Goal: Task Accomplishment & Management: Use online tool/utility

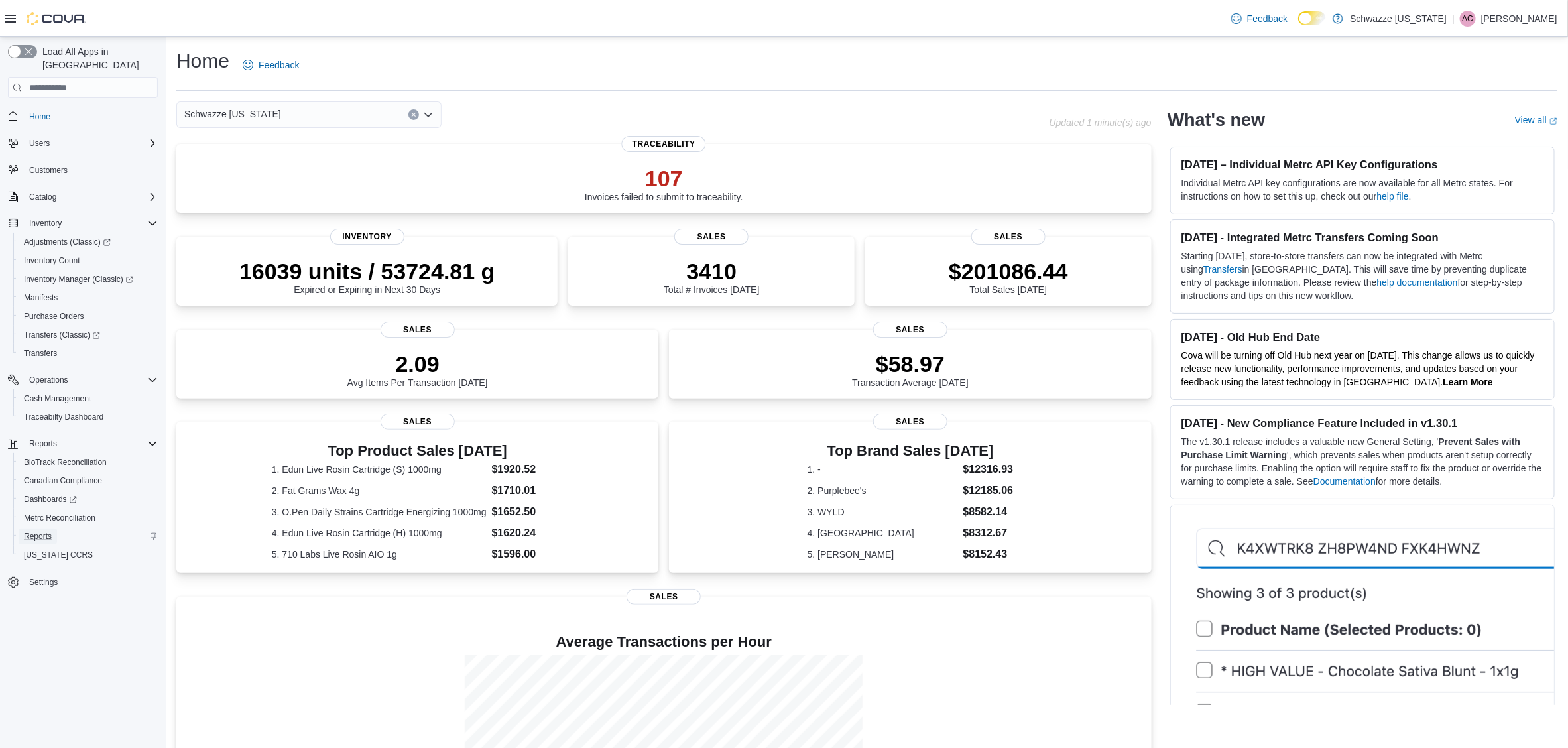
click at [38, 531] on span "Reports" at bounding box center [37, 536] width 28 height 11
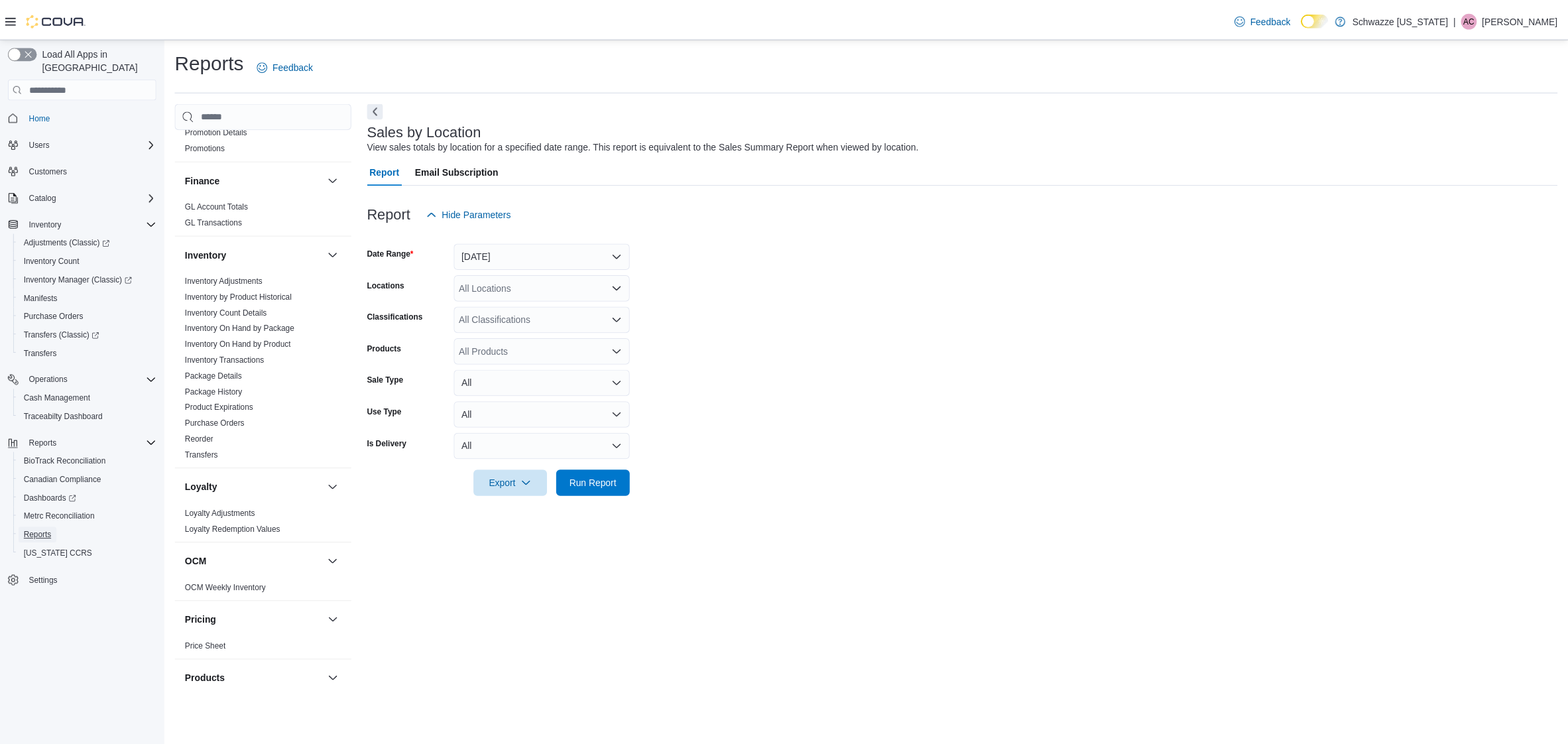
scroll to position [497, 0]
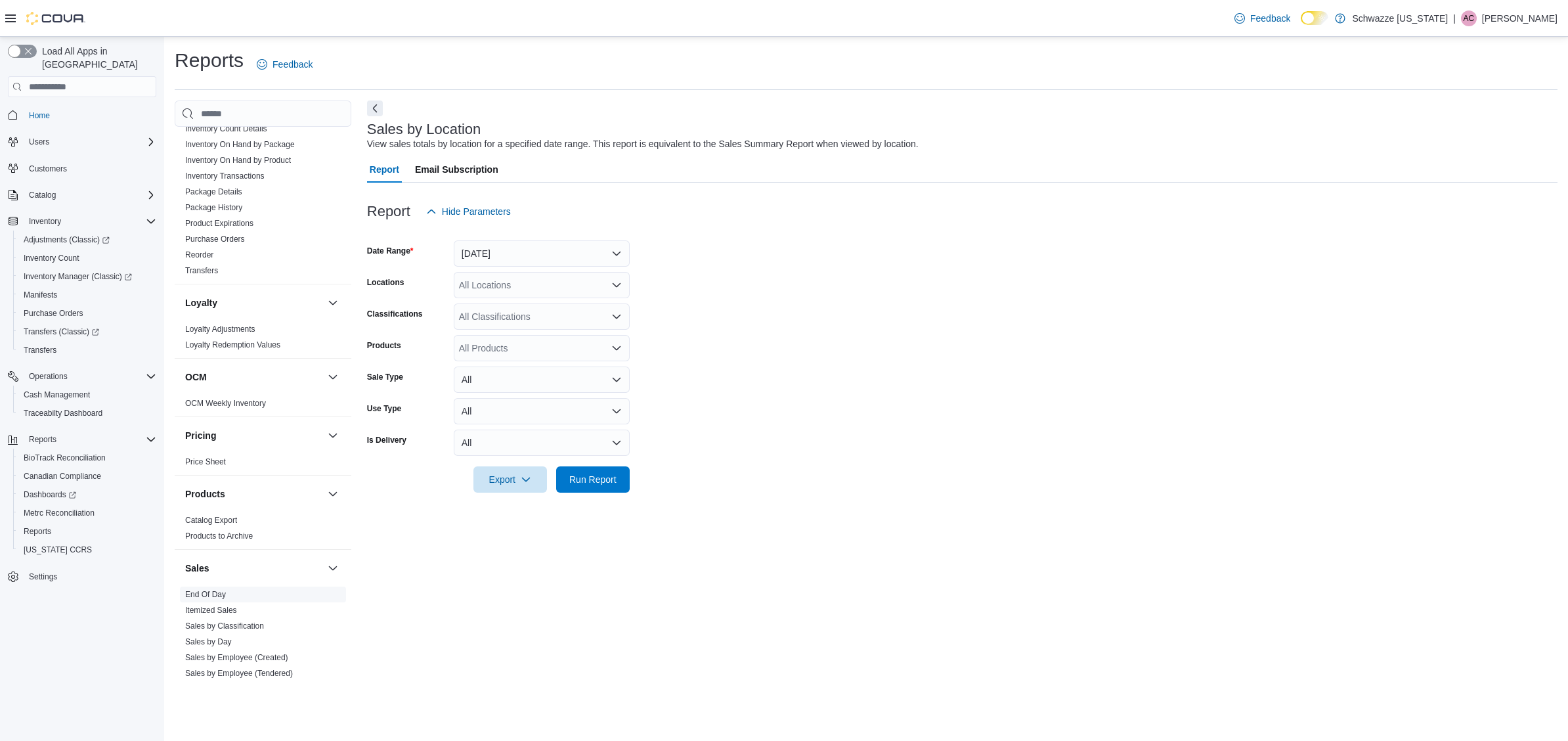
click at [199, 600] on span "End Of Day" at bounding box center [206, 594] width 41 height 11
click at [199, 591] on span "End Of Day" at bounding box center [263, 595] width 166 height 16
click at [198, 592] on link "End Of Day" at bounding box center [206, 594] width 41 height 9
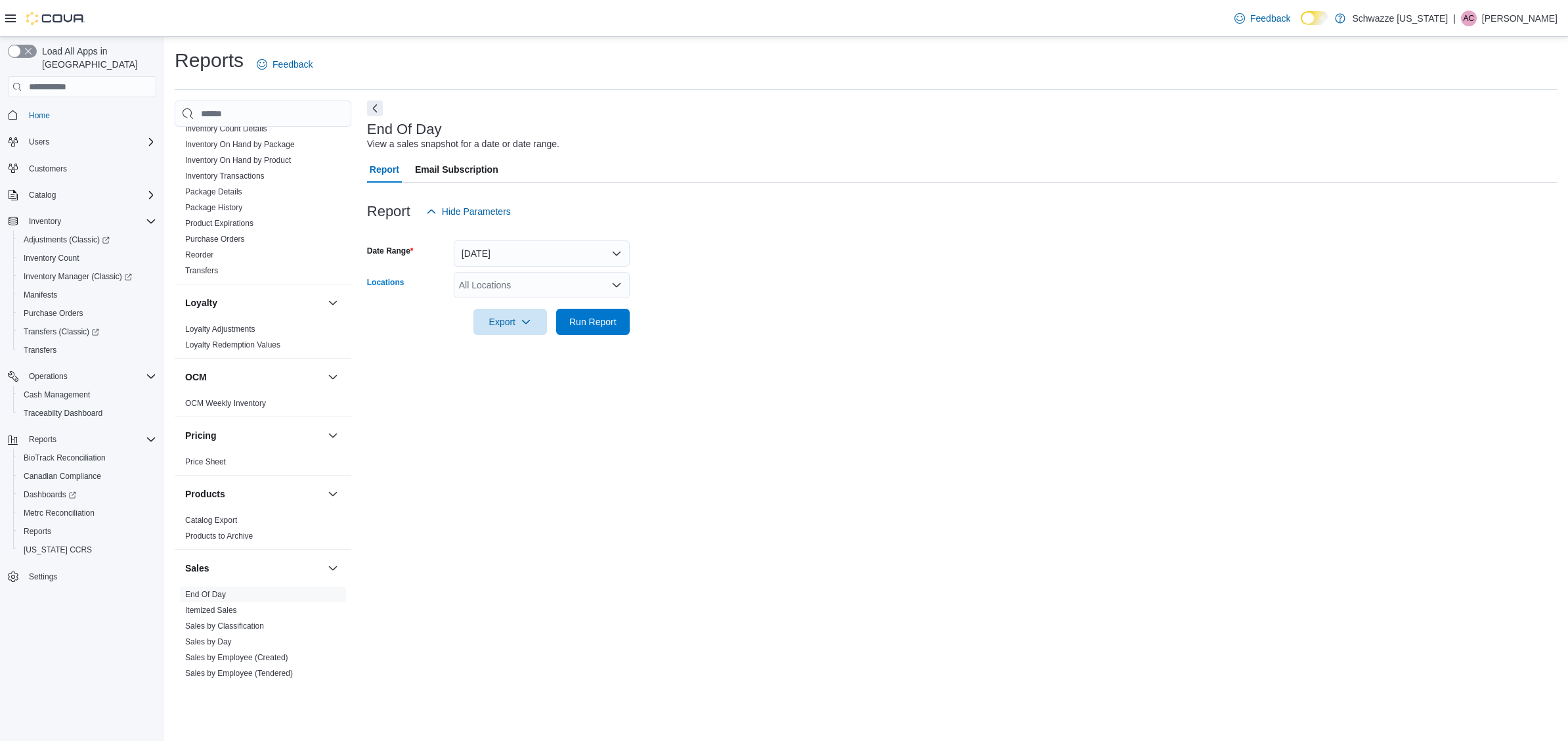
click at [513, 288] on div "All Locations" at bounding box center [542, 285] width 176 height 26
type input "**"
click at [516, 306] on span "SB - Pueblo West" at bounding box center [553, 307] width 116 height 13
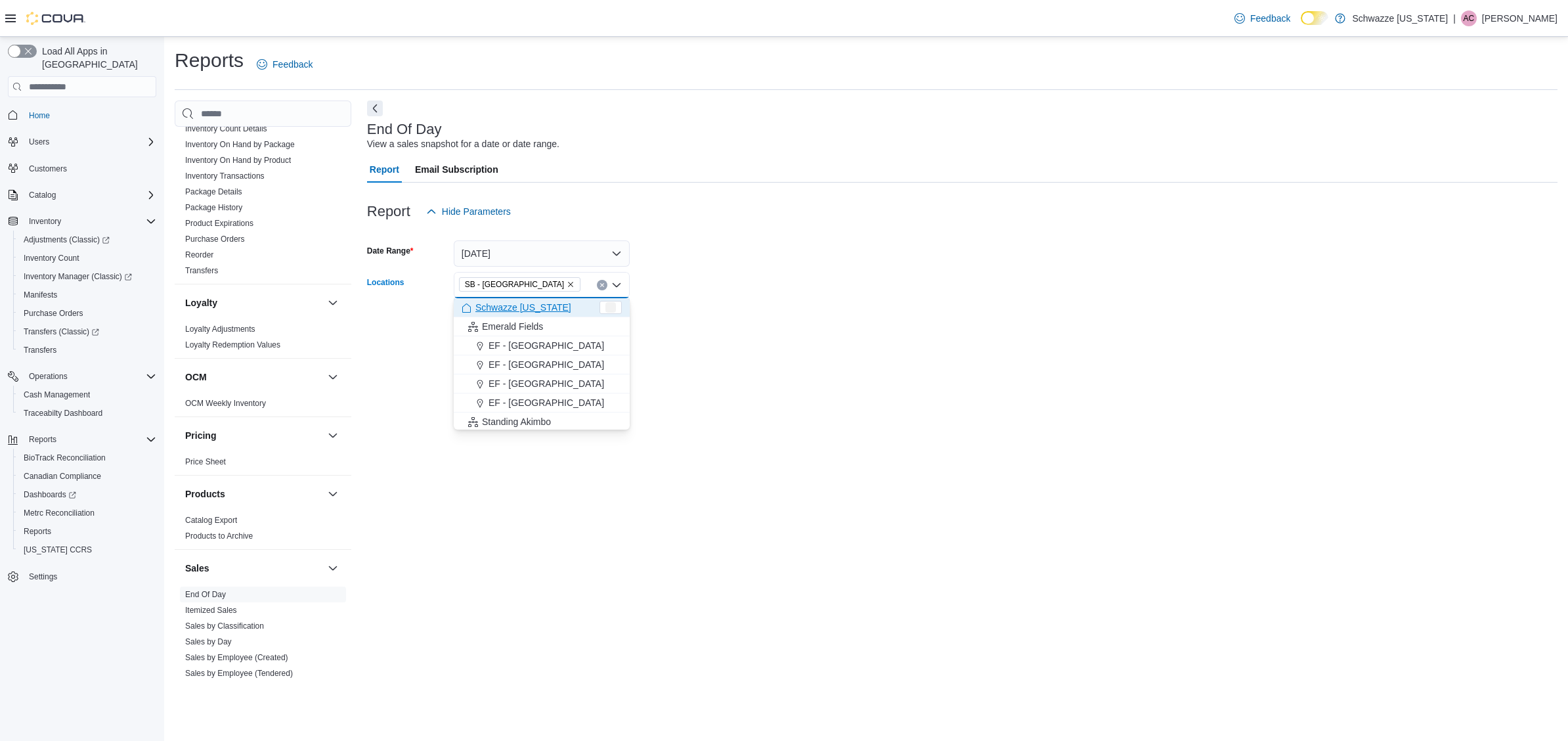
click at [796, 306] on div at bounding box center [962, 303] width 1190 height 11
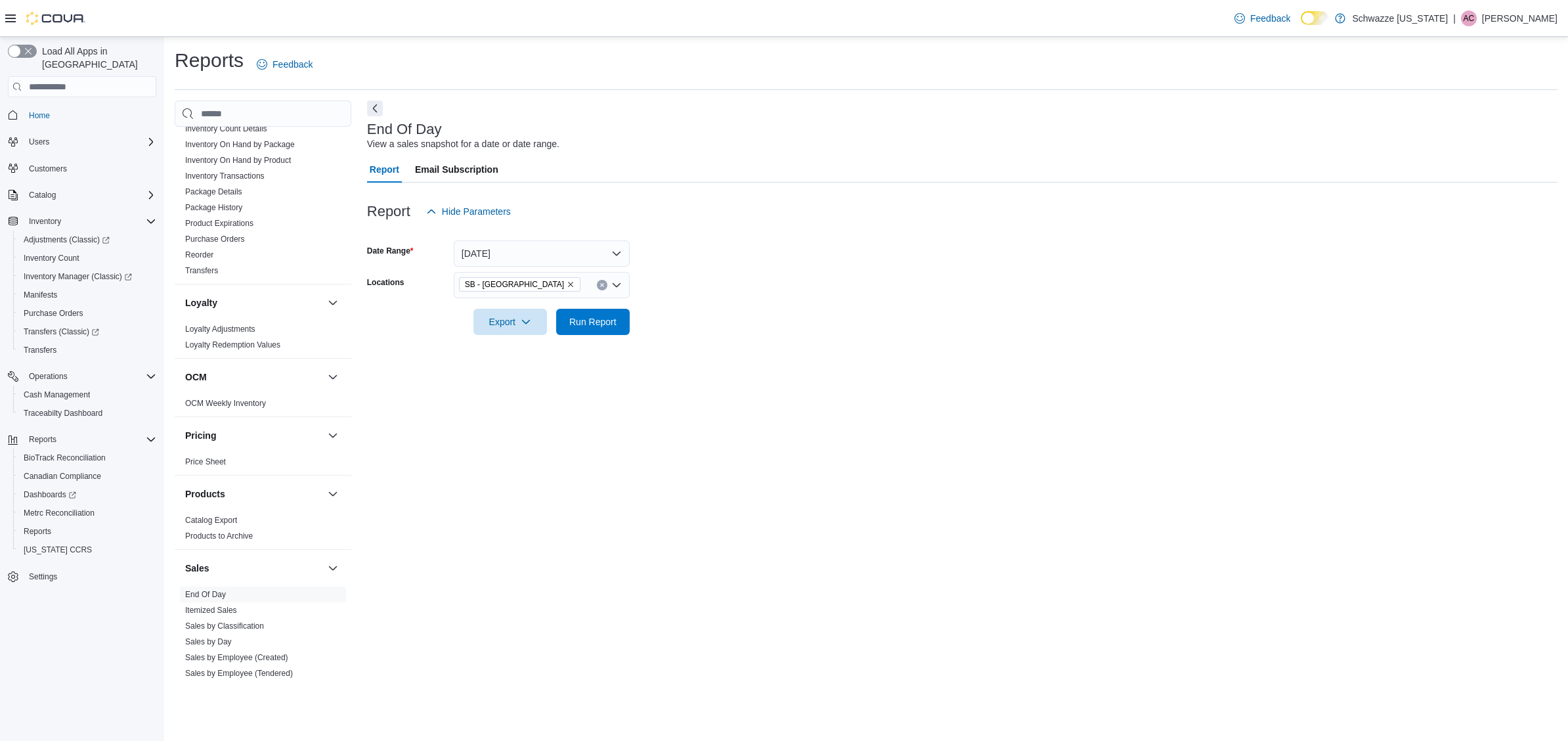
click at [585, 306] on div at bounding box center [962, 303] width 1190 height 11
click at [584, 312] on span "Run Report" at bounding box center [593, 321] width 57 height 26
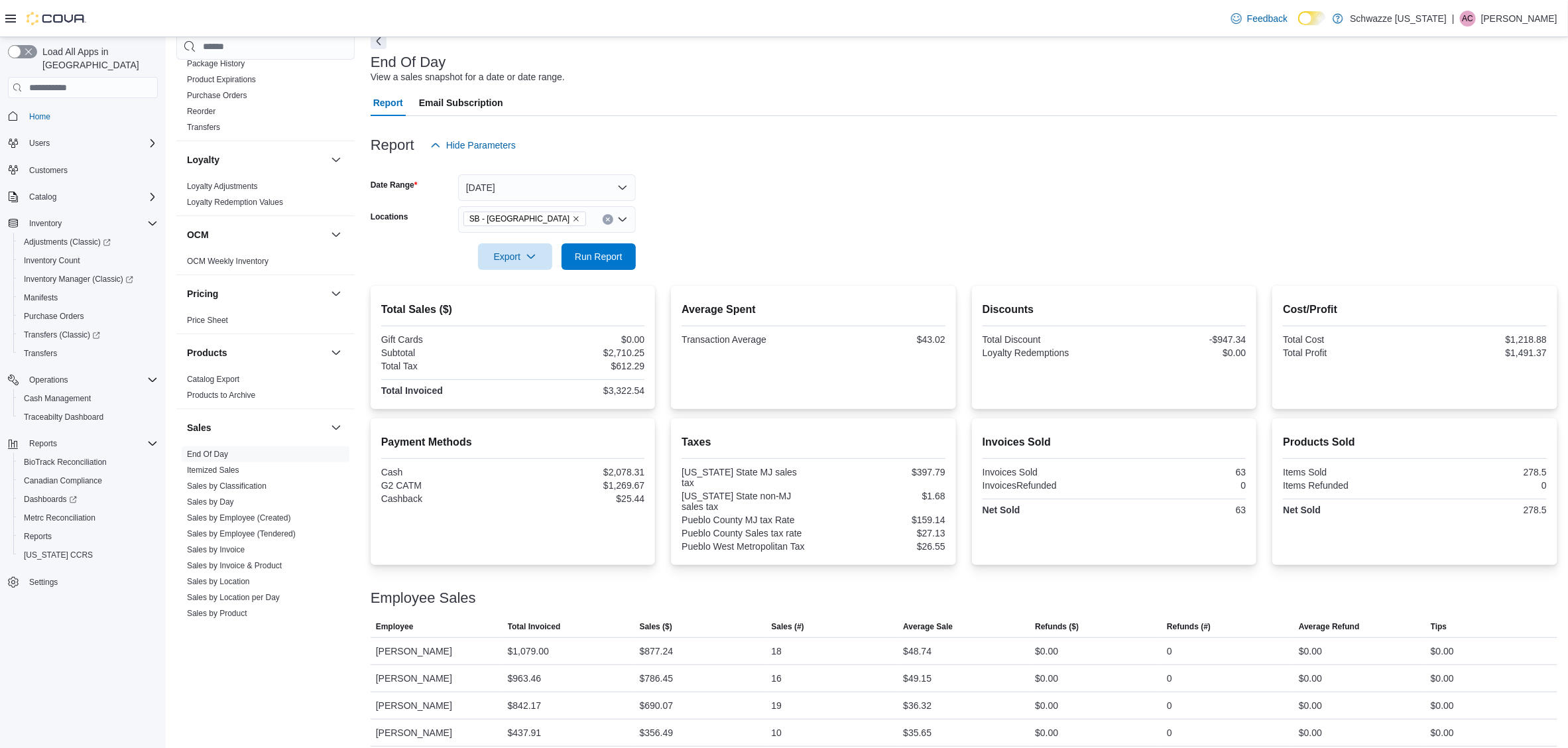
scroll to position [578, 0]
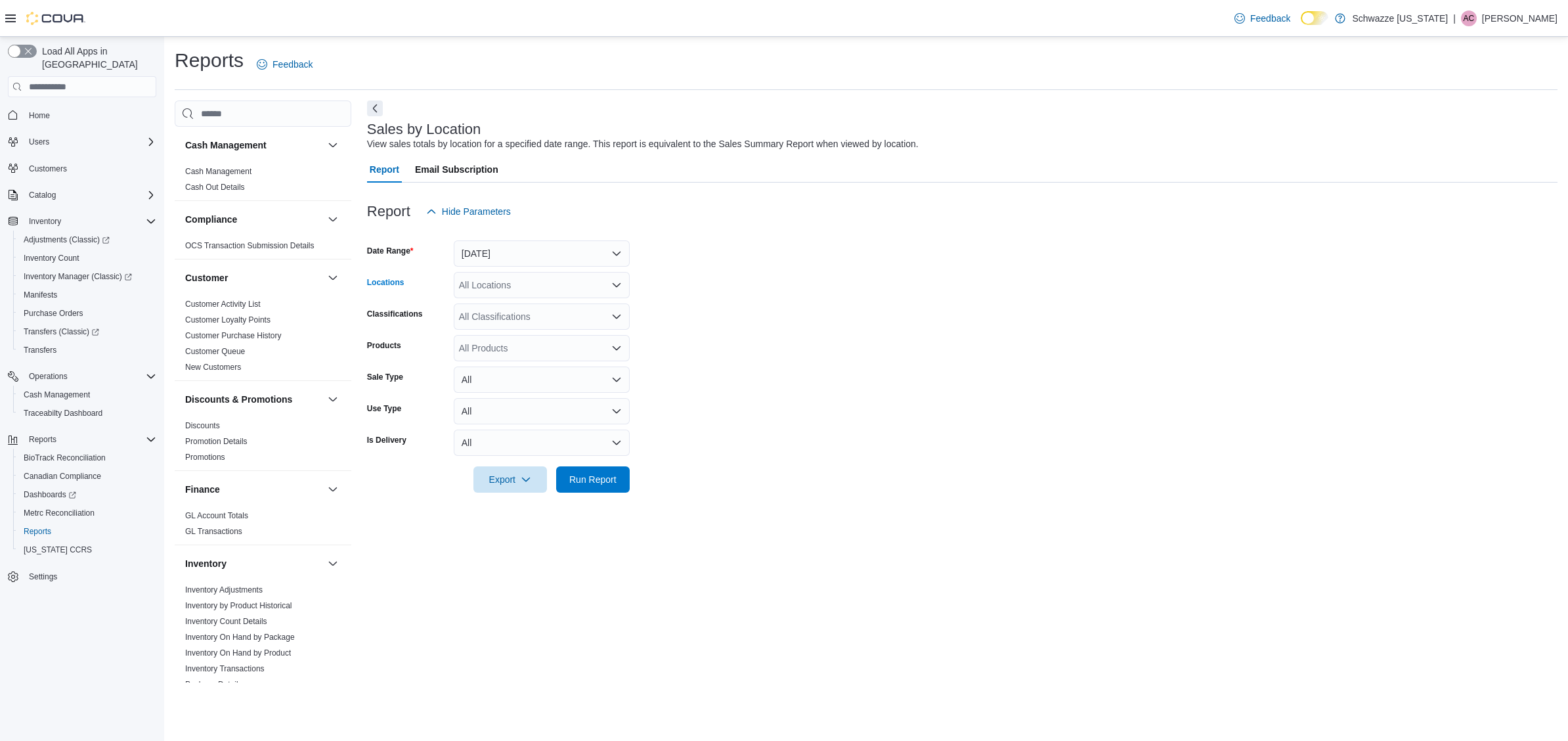
click at [543, 276] on div "All Locations" at bounding box center [542, 285] width 176 height 26
type input "***"
click at [513, 303] on span "SB - Pueblo West" at bounding box center [553, 307] width 116 height 13
click at [524, 241] on button "Yesterday" at bounding box center [542, 254] width 176 height 26
click at [518, 298] on span "Today" at bounding box center [550, 306] width 150 height 16
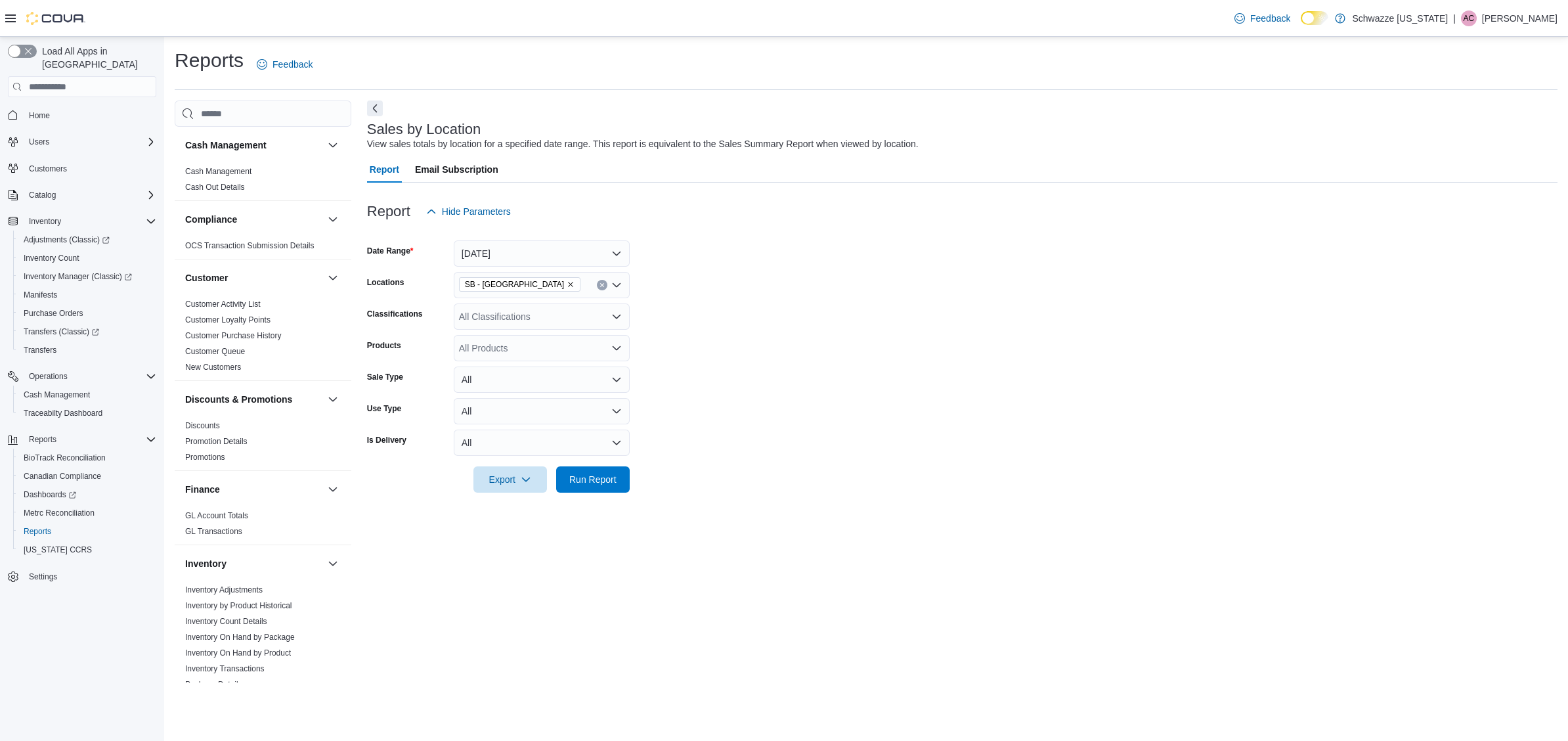
click at [738, 264] on form "Date Range Today Locations SB - Pueblo West Classifications All Classifications…" at bounding box center [962, 358] width 1190 height 268
click at [593, 475] on span "Run Report" at bounding box center [593, 478] width 48 height 13
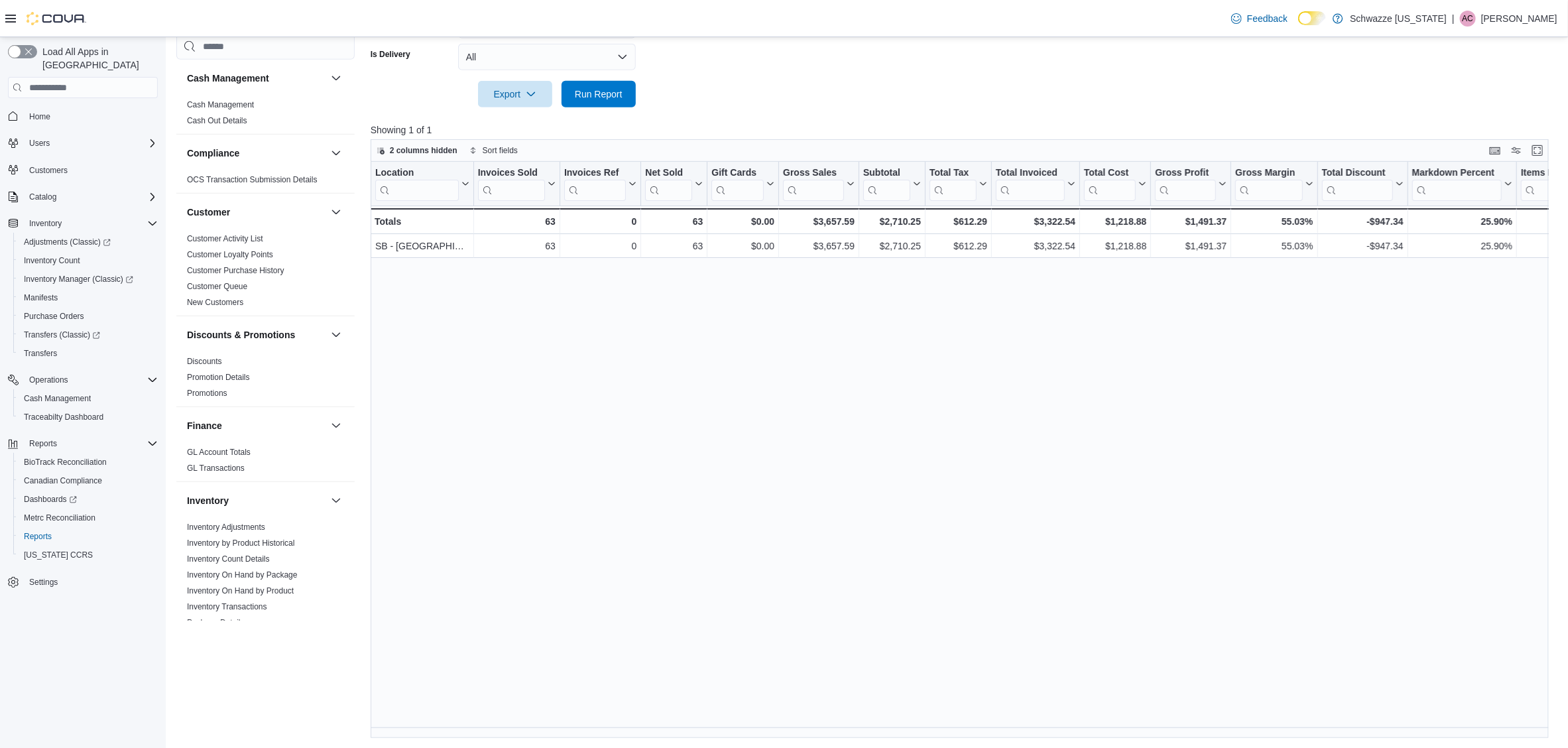
scroll to position [0, 259]
